Goal: Navigation & Orientation: Find specific page/section

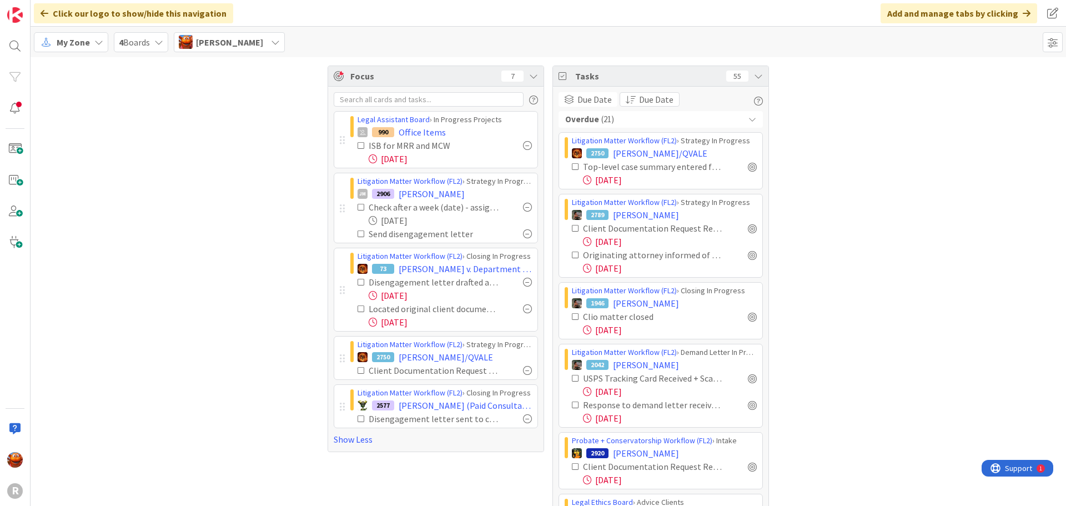
scroll to position [2272, 0]
click at [348, 440] on link "Show Less" at bounding box center [436, 439] width 204 height 13
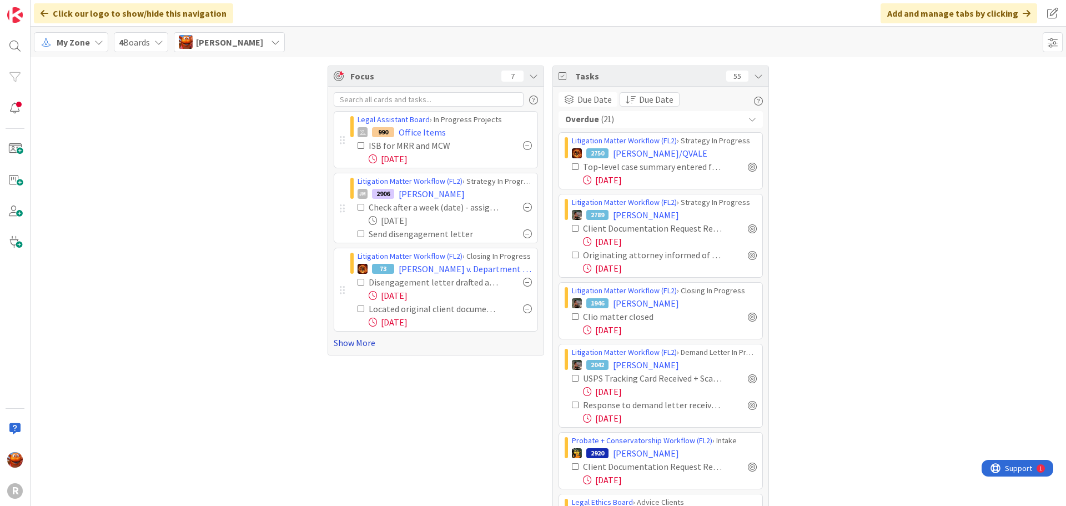
click at [348, 343] on link "Show More" at bounding box center [436, 342] width 204 height 13
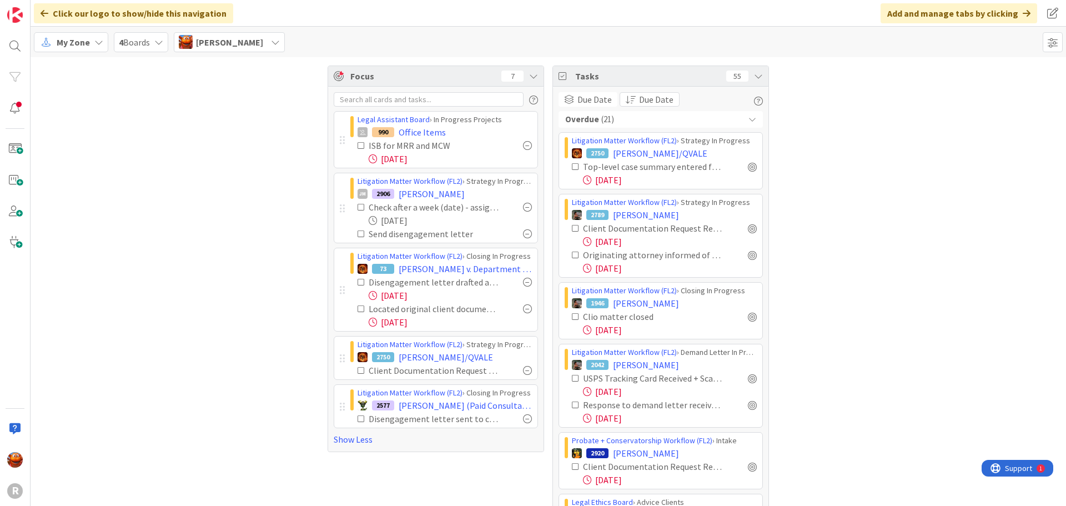
click at [360, 282] on icon at bounding box center [362, 282] width 8 height 8
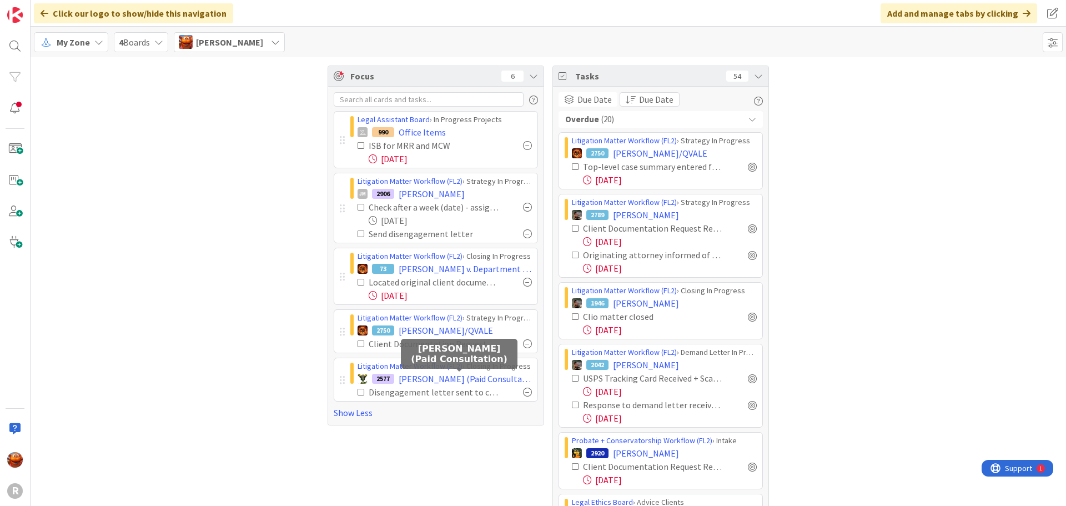
click at [420, 377] on span "[PERSON_NAME] (Paid Consultation)" at bounding box center [465, 378] width 133 height 13
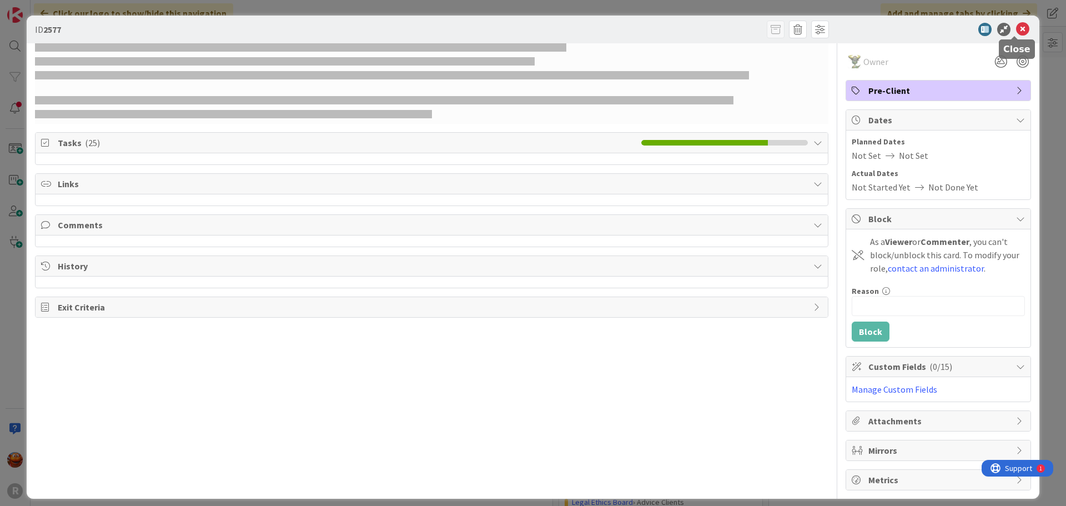
click at [1021, 32] on icon at bounding box center [1022, 29] width 13 height 13
click at [873, 13] on div "ID 2577 Owner Pre-Client Tasks ( 25 ) Links Comments History Exit Criteria Owne…" at bounding box center [533, 253] width 1066 height 506
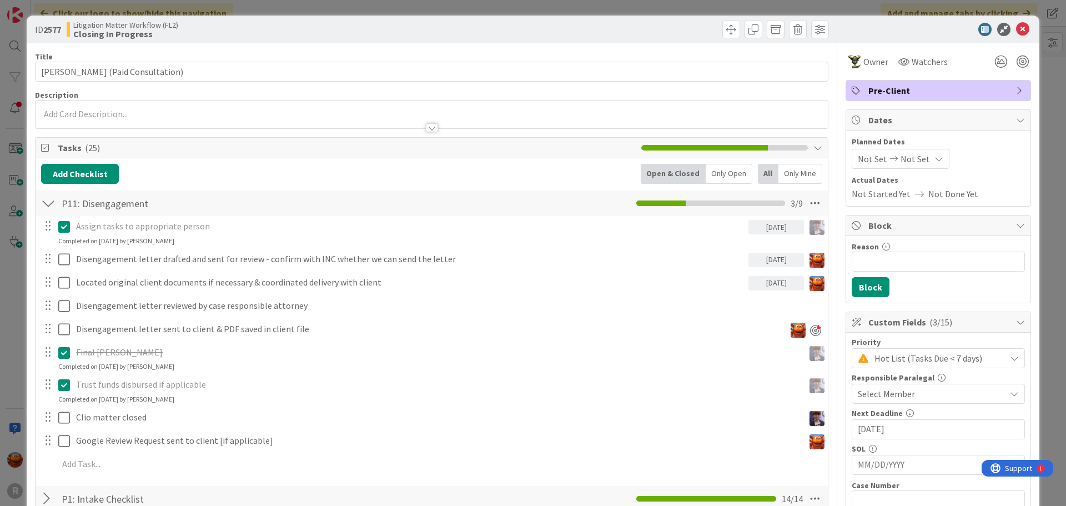
click at [19, 4] on div "ID 2577 Litigation Matter Workflow (FL2) Closing In Progress Title 34 / 128 [PE…" at bounding box center [533, 253] width 1066 height 506
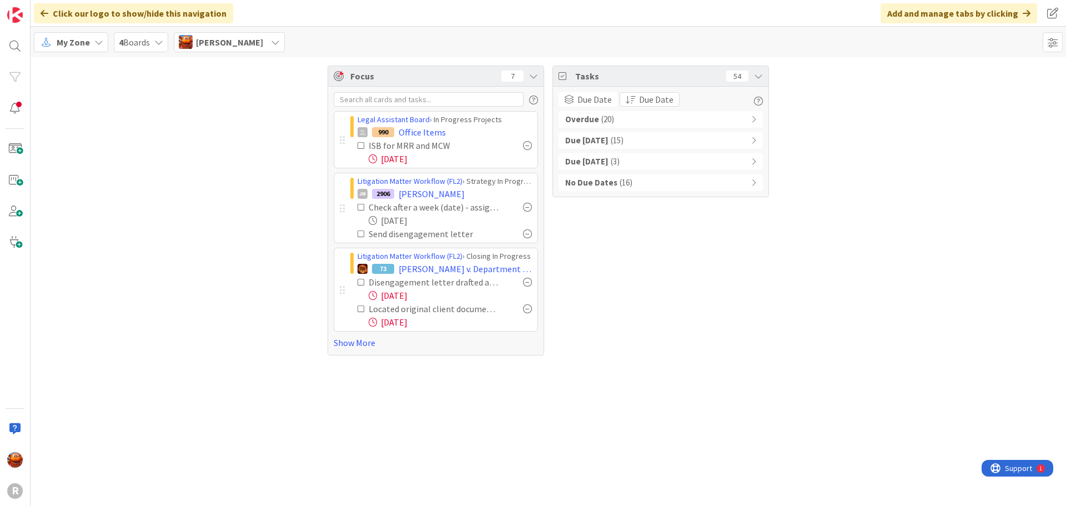
click at [82, 40] on span "My Zone" at bounding box center [73, 42] width 33 height 13
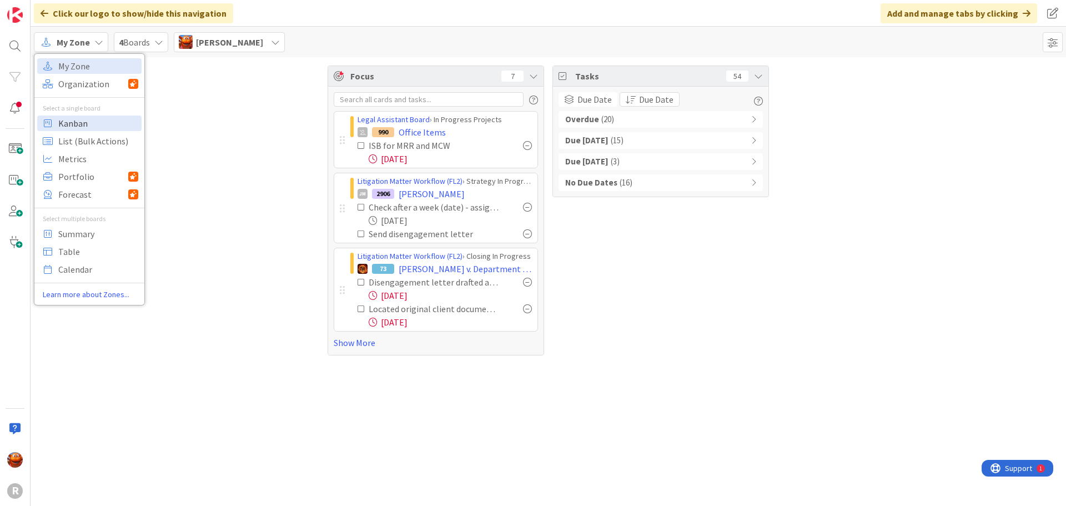
click at [82, 118] on span "Kanban" at bounding box center [98, 123] width 80 height 17
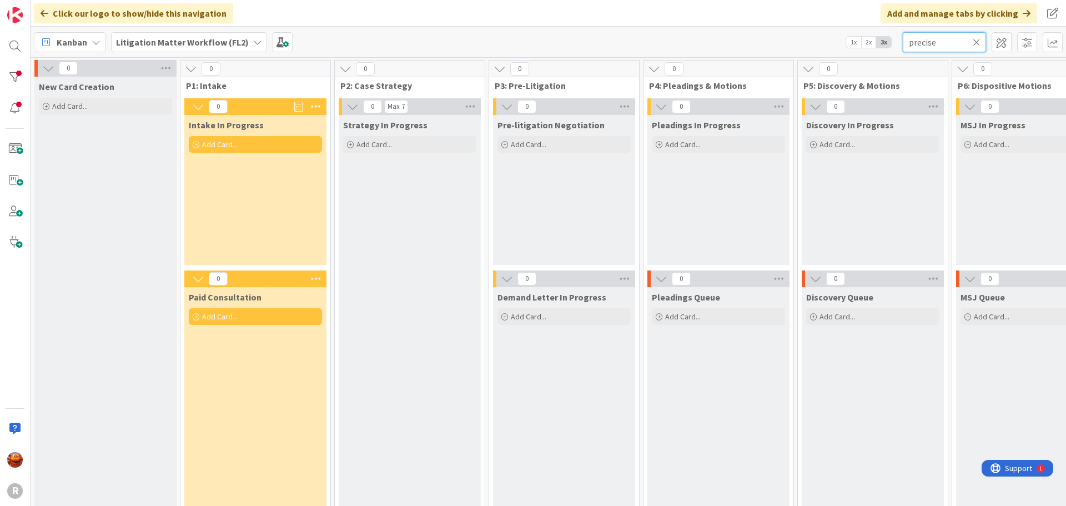
drag, startPoint x: 935, startPoint y: 48, endPoint x: 837, endPoint y: 37, distance: 98.4
click at [838, 38] on div "Kanban Litigation Matter Workflow (FL2) 1x 2x 3x precise" at bounding box center [549, 42] width 1036 height 31
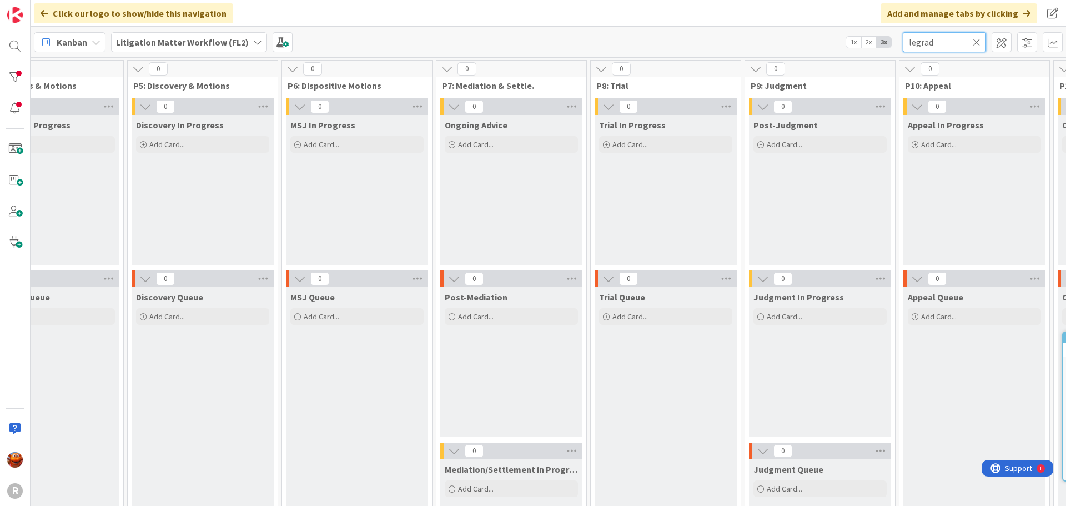
scroll to position [0, 746]
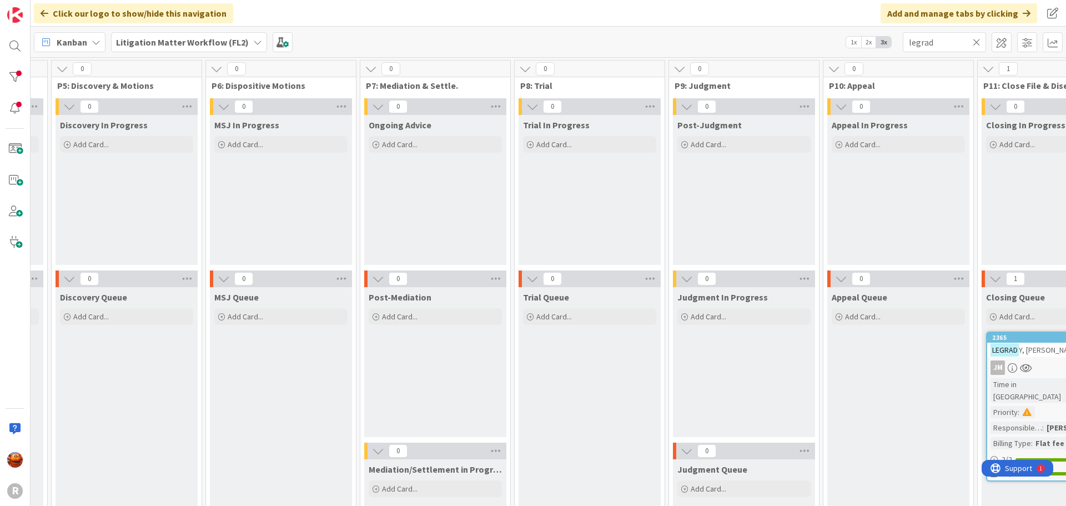
click at [1030, 356] on div "LEGRAD Y, [PERSON_NAME]" at bounding box center [1052, 350] width 131 height 14
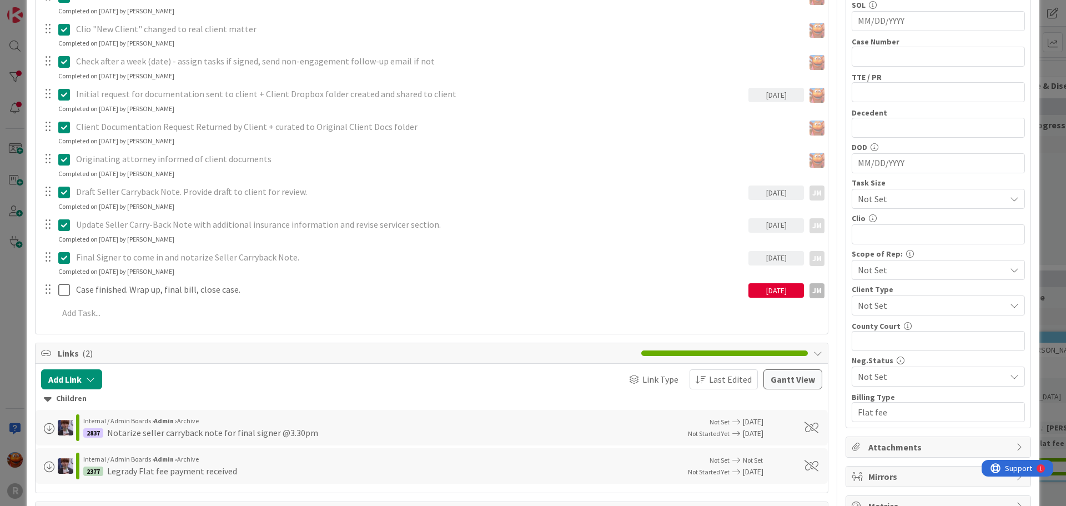
scroll to position [444, 0]
click at [11, 206] on div "ID 2365 Litigation Matter Workflow (FL2) Closing Queue Title 16 / 128 [PERSON_N…" at bounding box center [533, 253] width 1066 height 506
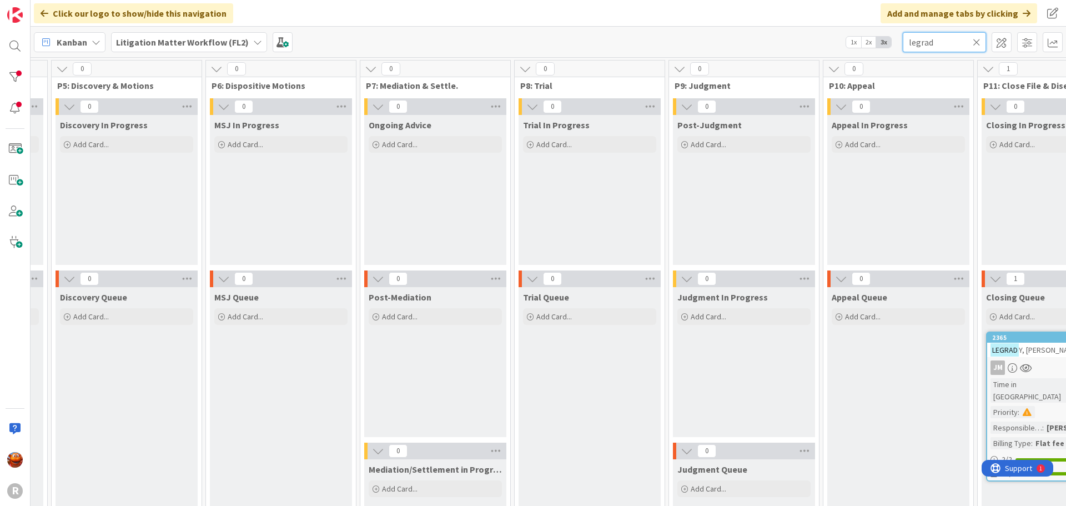
drag, startPoint x: 875, startPoint y: 39, endPoint x: 758, endPoint y: 26, distance: 117.9
click at [758, 26] on div "Click our logo to show/hide this navigation Add and manage tabs by clicking Kan…" at bounding box center [549, 253] width 1036 height 506
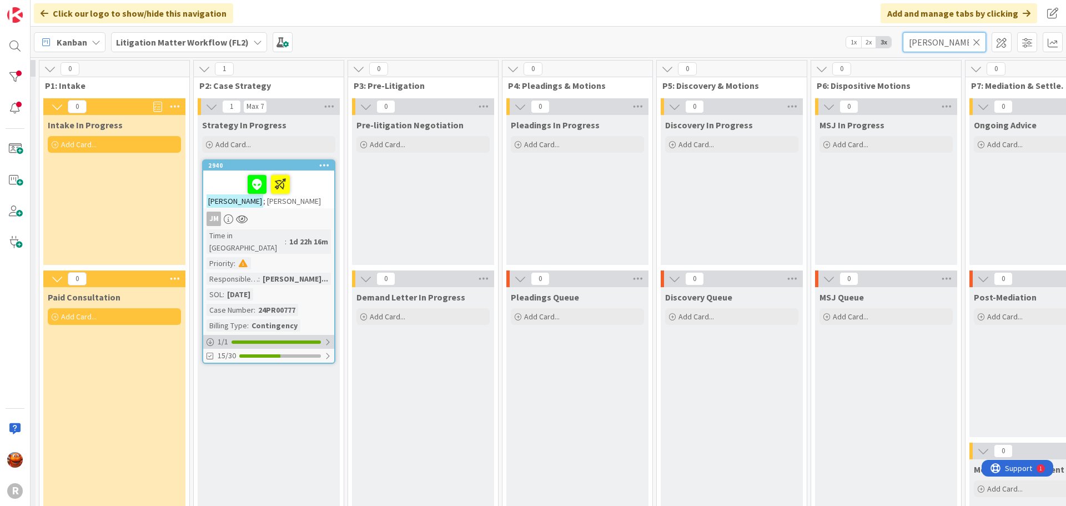
scroll to position [0, 134]
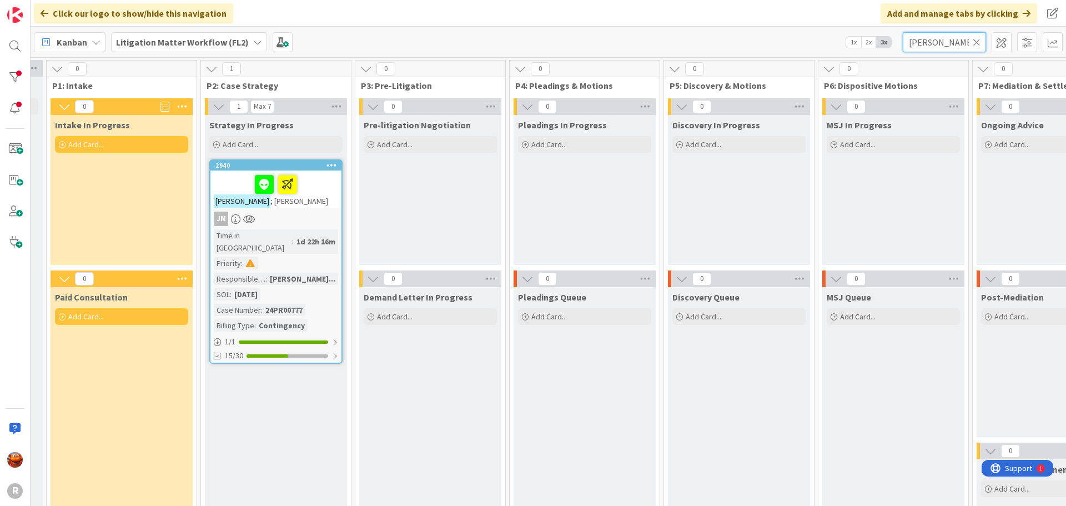
type input "[PERSON_NAME]"
click at [319, 219] on div "JM" at bounding box center [275, 219] width 131 height 14
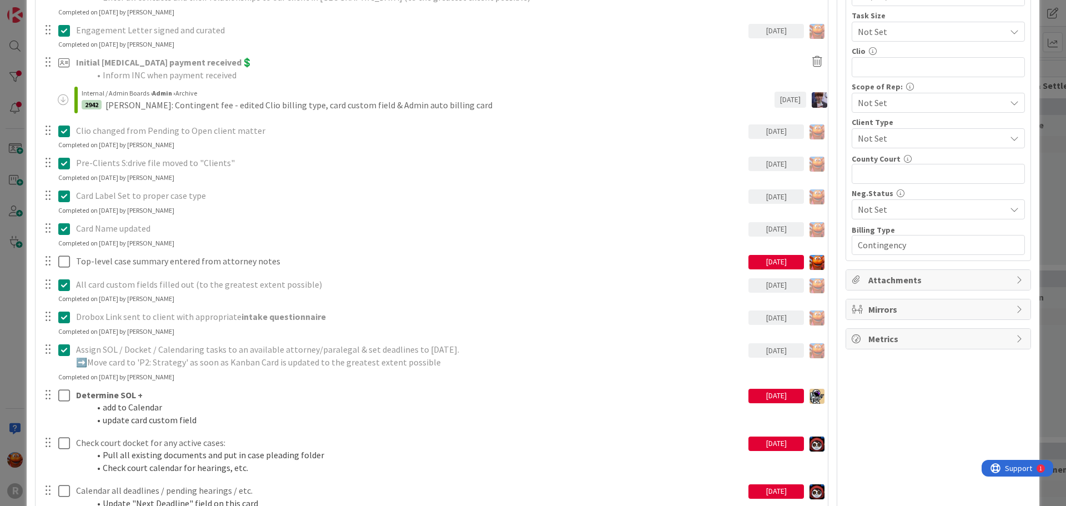
scroll to position [278, 0]
